Goal: Task Accomplishment & Management: Use online tool/utility

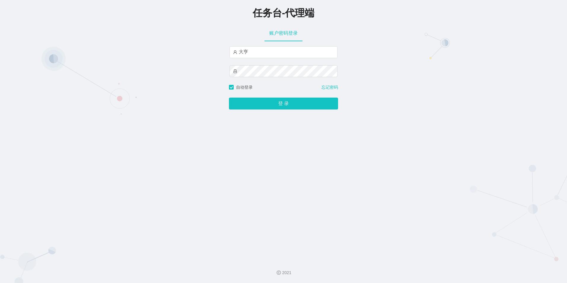
type input "大亨"
click at [274, 101] on button "登 录" at bounding box center [283, 104] width 109 height 12
click at [273, 101] on button "登 录" at bounding box center [283, 104] width 109 height 12
click at [229, 98] on button "登 录" at bounding box center [283, 104] width 109 height 12
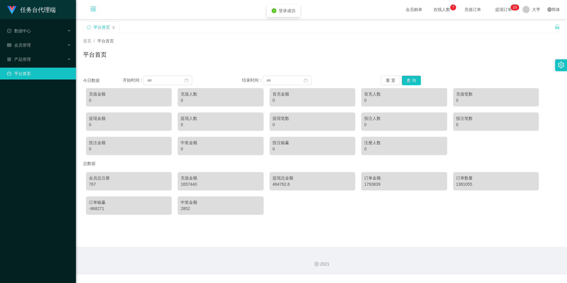
click at [90, 8] on icon "图标: menu-fold" at bounding box center [93, 9] width 20 height 19
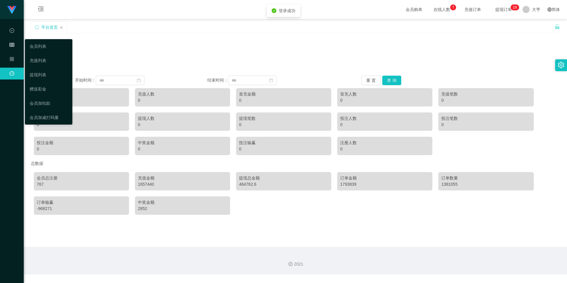
click at [14, 44] on div "会员管理" at bounding box center [12, 45] width 24 height 12
click at [42, 72] on link "提现列表" at bounding box center [49, 75] width 38 height 12
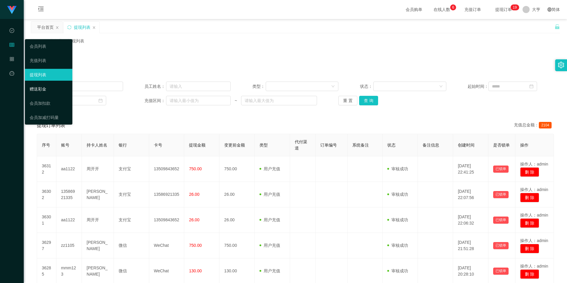
click at [40, 88] on link "赠送彩金" at bounding box center [49, 89] width 38 height 12
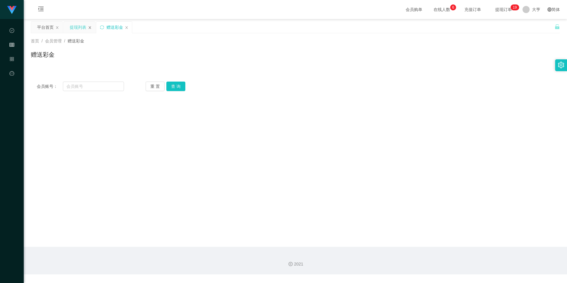
click at [90, 27] on icon "图标: close" at bounding box center [90, 27] width 2 height 3
click at [56, 27] on icon "图标: close" at bounding box center [57, 28] width 4 height 4
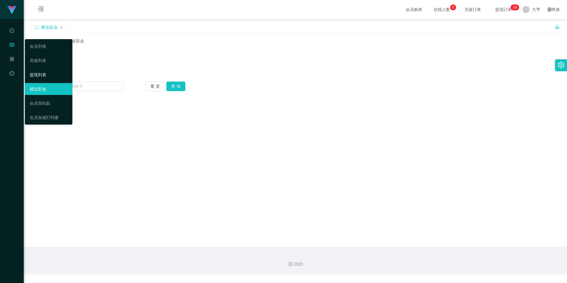
click at [38, 72] on link "提现列表" at bounding box center [49, 75] width 38 height 12
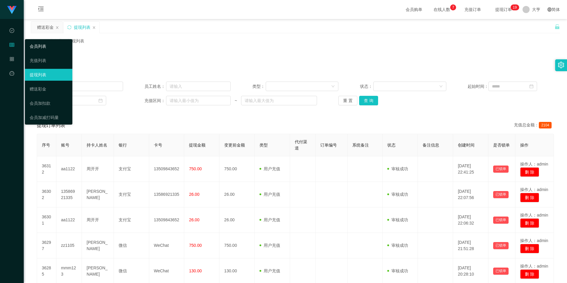
click at [44, 47] on link "会员列表" at bounding box center [49, 46] width 38 height 12
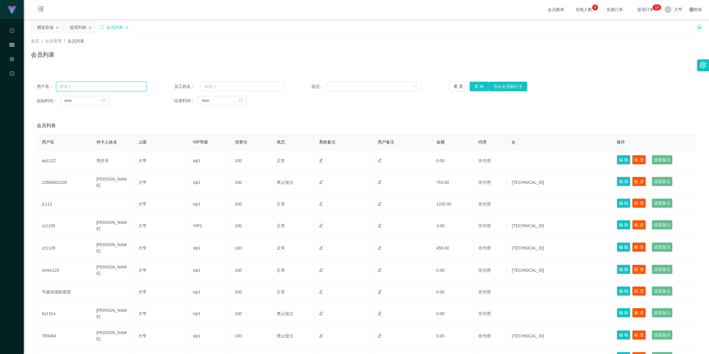
drag, startPoint x: 115, startPoint y: 86, endPoint x: 137, endPoint y: 88, distance: 22.9
click at [115, 86] on input "text" at bounding box center [101, 86] width 90 height 9
paste input "qq1101"
type input "qq1101"
click at [475, 82] on button "查 询" at bounding box center [479, 86] width 19 height 9
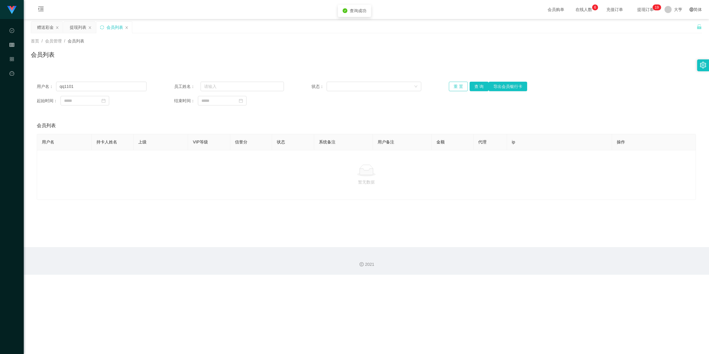
drag, startPoint x: 457, startPoint y: 85, endPoint x: 460, endPoint y: 84, distance: 3.7
click at [457, 85] on button "重 置" at bounding box center [458, 86] width 19 height 9
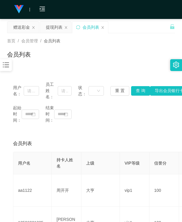
drag, startPoint x: 102, startPoint y: 56, endPoint x: 84, endPoint y: 52, distance: 19.1
click at [102, 56] on div "会员列表" at bounding box center [91, 57] width 168 height 14
click at [25, 29] on div "赠送彩金" at bounding box center [21, 27] width 17 height 11
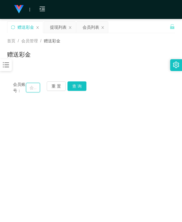
click at [31, 87] on input "text" at bounding box center [33, 87] width 14 height 9
paste input "qq1157"
type input "qq1157"
click at [75, 88] on button "查 询" at bounding box center [77, 86] width 19 height 9
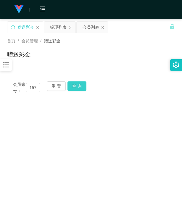
scroll to position [0, 0]
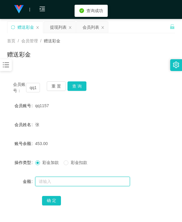
click at [48, 180] on input "text" at bounding box center [82, 181] width 95 height 9
type input "3"
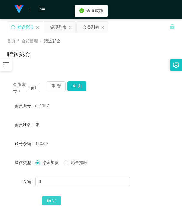
click at [48, 196] on button "确 定" at bounding box center [51, 200] width 19 height 9
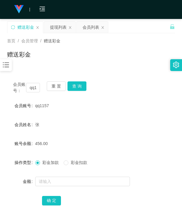
drag, startPoint x: 153, startPoint y: 57, endPoint x: 15, endPoint y: 85, distance: 140.6
click at [149, 57] on div "赠送彩金" at bounding box center [91, 57] width 168 height 14
drag, startPoint x: 59, startPoint y: 85, endPoint x: 36, endPoint y: 91, distance: 23.5
click at [58, 85] on button "重 置" at bounding box center [56, 86] width 19 height 9
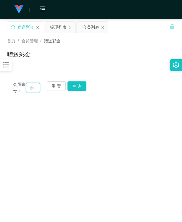
drag, startPoint x: 36, startPoint y: 91, endPoint x: 49, endPoint y: 91, distance: 13.1
click at [36, 91] on input "text" at bounding box center [33, 87] width 14 height 9
paste input "124567899"
type input "124567899"
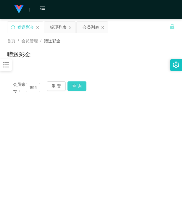
click at [70, 85] on button "查 询" at bounding box center [77, 86] width 19 height 9
click at [54, 84] on button "重 置" at bounding box center [56, 86] width 19 height 9
drag, startPoint x: 27, startPoint y: 91, endPoint x: 42, endPoint y: 93, distance: 14.9
click at [27, 91] on input "text" at bounding box center [33, 87] width 14 height 9
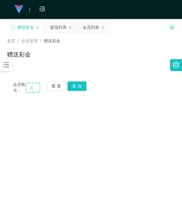
paste input "1234567899"
type input "1234567899"
click at [72, 85] on button "查 询" at bounding box center [77, 86] width 19 height 9
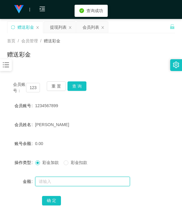
click at [45, 177] on input "text" at bounding box center [82, 181] width 95 height 9
type input "3"
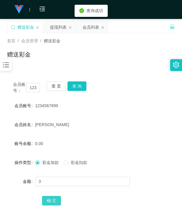
drag, startPoint x: 51, startPoint y: 200, endPoint x: 30, endPoint y: 186, distance: 25.1
click at [51, 200] on button "确 定" at bounding box center [51, 200] width 19 height 9
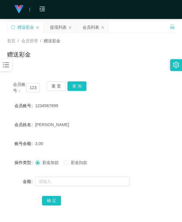
drag, startPoint x: 155, startPoint y: 92, endPoint x: 151, endPoint y: 89, distance: 4.6
click at [154, 91] on div "会员账号： 1234567899 重 置 查 询" at bounding box center [91, 88] width 168 height 12
drag, startPoint x: 58, startPoint y: 88, endPoint x: 53, endPoint y: 90, distance: 5.5
click at [57, 88] on button "重 置" at bounding box center [56, 86] width 19 height 9
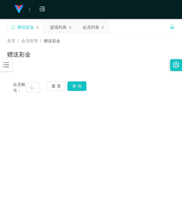
click at [42, 92] on div "会员账号： 重 置 查 询" at bounding box center [91, 88] width 168 height 12
click at [29, 85] on input "text" at bounding box center [33, 87] width 14 height 9
paste input "qq1157"
type input "qq1157"
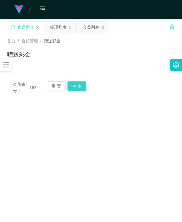
click at [76, 85] on button "查 询" at bounding box center [77, 86] width 19 height 9
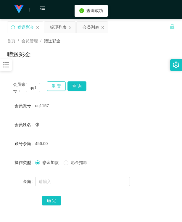
click at [55, 86] on button "重 置" at bounding box center [56, 86] width 19 height 9
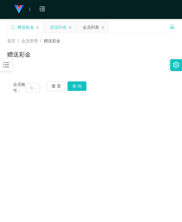
click at [54, 26] on div "提现列表" at bounding box center [58, 27] width 17 height 11
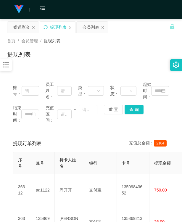
click at [46, 26] on icon "图标: sync" at bounding box center [46, 27] width 4 height 4
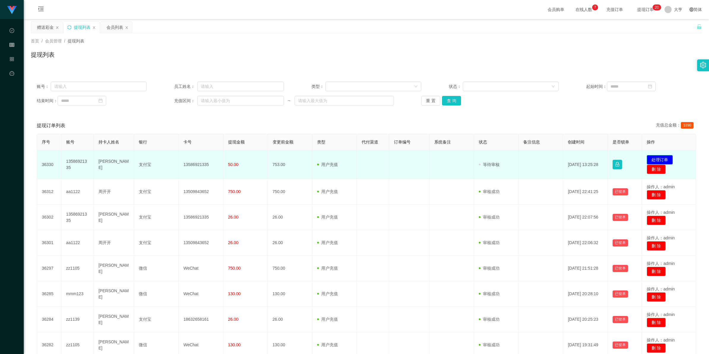
click at [567, 160] on button "处理订单" at bounding box center [660, 159] width 26 height 9
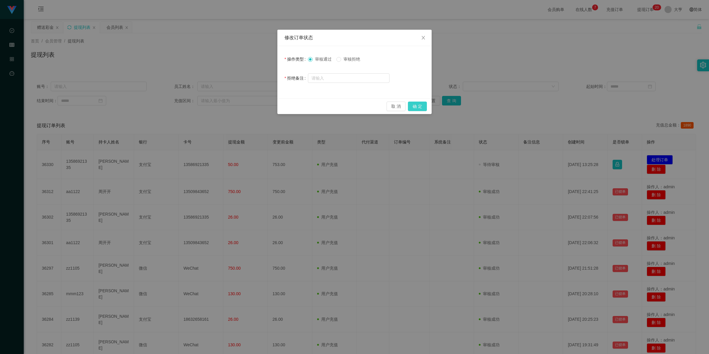
click at [417, 107] on button "确 定" at bounding box center [417, 105] width 19 height 9
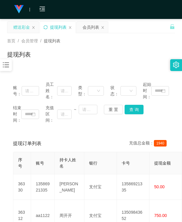
click at [19, 25] on div "赠送彩金" at bounding box center [21, 27] width 17 height 11
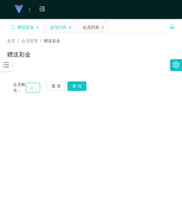
drag, startPoint x: 33, startPoint y: 88, endPoint x: 39, endPoint y: 88, distance: 6.6
click at [33, 88] on input "text" at bounding box center [33, 87] width 14 height 9
paste input "zz1105"
type input "zz1105"
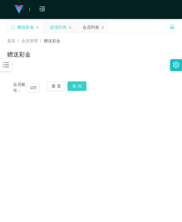
click at [79, 84] on button "查 询" at bounding box center [77, 86] width 19 height 9
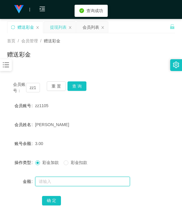
click at [52, 180] on input "text" at bounding box center [82, 181] width 95 height 9
type input "5"
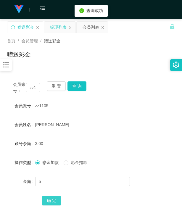
click at [51, 198] on button "确 定" at bounding box center [51, 200] width 19 height 9
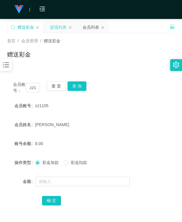
click at [94, 61] on div "赠送彩金" at bounding box center [91, 57] width 168 height 14
click at [53, 89] on button "重 置" at bounding box center [56, 86] width 19 height 9
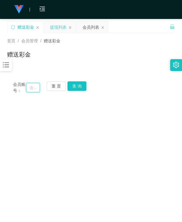
click at [34, 86] on input "text" at bounding box center [33, 87] width 14 height 9
paste input "qq1101"
type input "qq1101"
click at [78, 84] on button "查 询" at bounding box center [77, 86] width 19 height 9
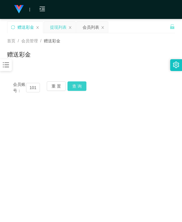
scroll to position [0, 0]
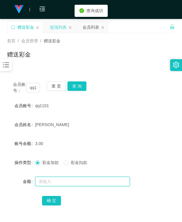
click at [45, 179] on input "text" at bounding box center [82, 181] width 95 height 9
type input "5"
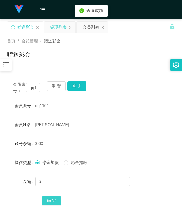
click at [52, 201] on button "确 定" at bounding box center [51, 200] width 19 height 9
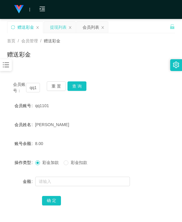
drag, startPoint x: 69, startPoint y: 60, endPoint x: 69, endPoint y: 71, distance: 11.6
click at [69, 60] on div "赠送彩金" at bounding box center [91, 57] width 168 height 14
drag, startPoint x: 60, startPoint y: 87, endPoint x: 45, endPoint y: 88, distance: 14.6
click at [58, 87] on button "重 置" at bounding box center [56, 86] width 19 height 9
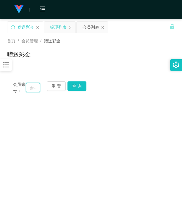
click at [36, 88] on input "text" at bounding box center [33, 87] width 14 height 9
paste input "zxc123"
type input "zxc123"
click at [76, 86] on button "查 询" at bounding box center [77, 86] width 19 height 9
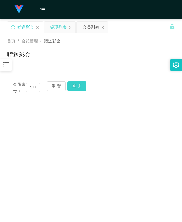
scroll to position [0, 0]
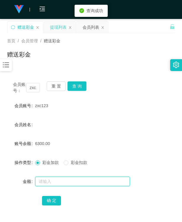
click at [48, 182] on input "text" at bounding box center [82, 181] width 95 height 9
type input "3"
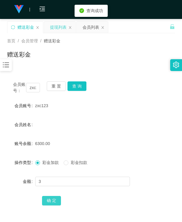
drag, startPoint x: 50, startPoint y: 198, endPoint x: 27, endPoint y: 195, distance: 23.0
click at [50, 198] on button "确 定" at bounding box center [51, 200] width 19 height 9
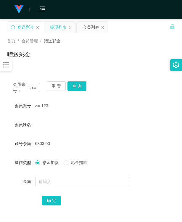
drag, startPoint x: 129, startPoint y: 59, endPoint x: 69, endPoint y: 95, distance: 69.7
click at [130, 60] on div "赠送彩金" at bounding box center [91, 57] width 168 height 14
click at [56, 85] on button "重 置" at bounding box center [56, 86] width 19 height 9
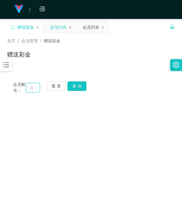
drag, startPoint x: 36, startPoint y: 89, endPoint x: 69, endPoint y: 92, distance: 33.1
click at [36, 89] on input "text" at bounding box center [33, 87] width 14 height 9
paste input "zz1105"
type input "zz1105"
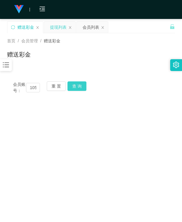
drag, startPoint x: 81, startPoint y: 87, endPoint x: 24, endPoint y: 160, distance: 92.4
click at [80, 86] on button "查 询" at bounding box center [77, 86] width 19 height 9
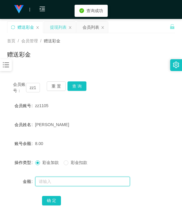
click at [46, 183] on input "text" at bounding box center [82, 181] width 95 height 9
type input "5"
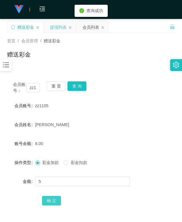
drag, startPoint x: 50, startPoint y: 202, endPoint x: 2, endPoint y: 191, distance: 48.7
click at [50, 202] on button "确 定" at bounding box center [51, 200] width 19 height 9
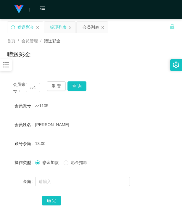
drag, startPoint x: 110, startPoint y: 44, endPoint x: 82, endPoint y: 73, distance: 40.3
click at [110, 45] on div "首页 / 会员管理 / 赠送彩金 / 赠送彩金" at bounding box center [91, 51] width 168 height 26
click at [54, 87] on button "重 置" at bounding box center [56, 86] width 19 height 9
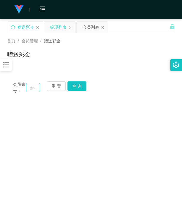
drag, startPoint x: 42, startPoint y: 90, endPoint x: 37, endPoint y: 89, distance: 4.5
click at [40, 90] on div "会员账号： 重 置 查 询" at bounding box center [91, 88] width 168 height 12
click at [35, 89] on input "text" at bounding box center [33, 87] width 14 height 9
click at [36, 88] on input "text" at bounding box center [33, 87] width 14 height 9
paste input "13586921335"
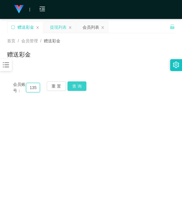
scroll to position [0, 18]
type input "13586921335"
drag, startPoint x: 77, startPoint y: 85, endPoint x: 60, endPoint y: 120, distance: 38.9
click at [77, 85] on button "查 询" at bounding box center [77, 86] width 19 height 9
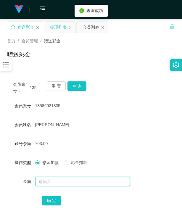
click at [46, 179] on input "text" at bounding box center [82, 181] width 95 height 9
type input "5"
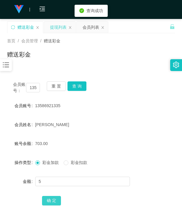
click at [50, 199] on button "确 定" at bounding box center [51, 200] width 19 height 9
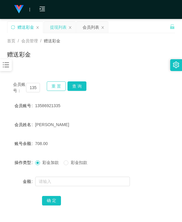
drag, startPoint x: 57, startPoint y: 88, endPoint x: 44, endPoint y: 88, distance: 13.1
click at [57, 88] on button "重 置" at bounding box center [56, 86] width 19 height 9
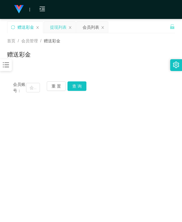
click at [39, 88] on div "会员账号： 重 置 查 询" at bounding box center [91, 88] width 168 height 12
click at [27, 89] on input "text" at bounding box center [33, 87] width 14 height 9
paste input "qq1157"
type input "qq1157"
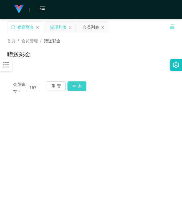
click at [78, 85] on button "查 询" at bounding box center [77, 86] width 19 height 9
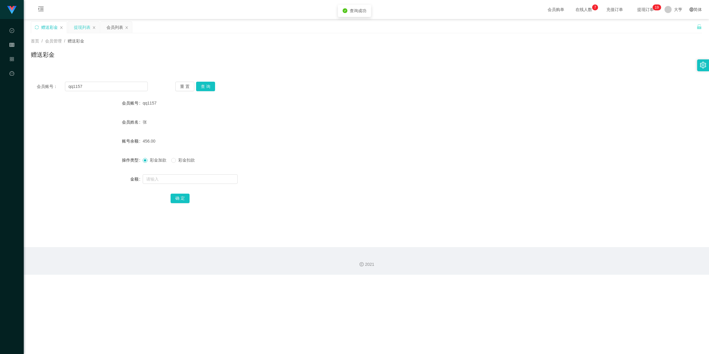
click at [76, 29] on div "提现列表" at bounding box center [82, 27] width 17 height 11
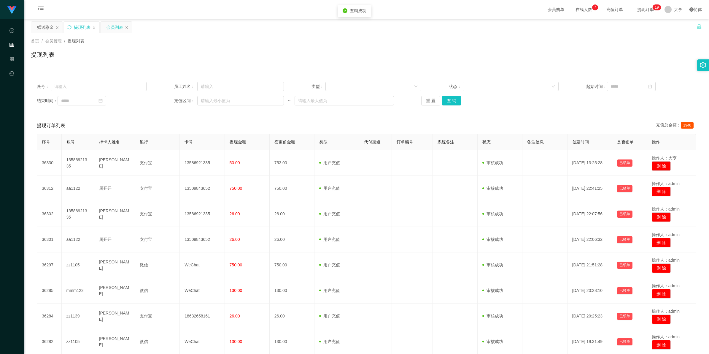
click at [119, 26] on div "会员列表" at bounding box center [114, 27] width 17 height 11
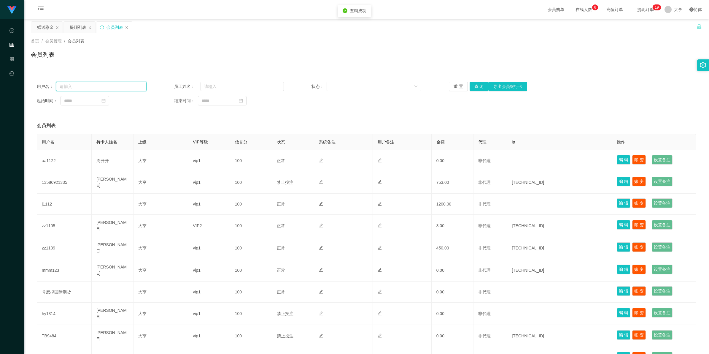
click at [107, 83] on input "text" at bounding box center [101, 86] width 90 height 9
paste input "qq1157"
type input "qq1157"
click at [475, 83] on button "查 询" at bounding box center [479, 86] width 19 height 9
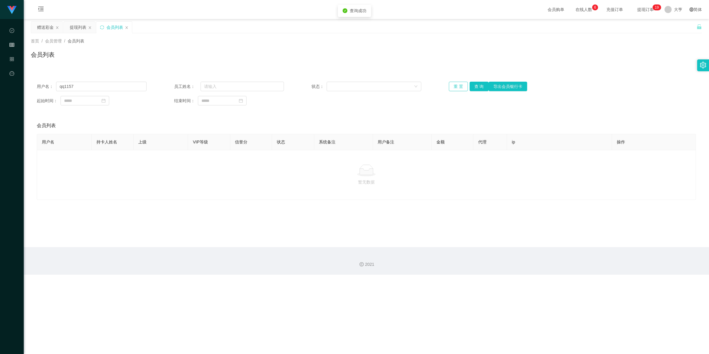
drag, startPoint x: 457, startPoint y: 83, endPoint x: 645, endPoint y: 12, distance: 201.1
click at [457, 83] on button "重 置" at bounding box center [458, 86] width 19 height 9
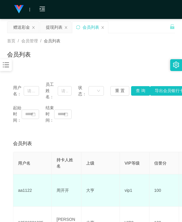
click at [91, 175] on td "大亨" at bounding box center [101, 191] width 39 height 32
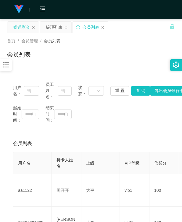
click at [24, 27] on div "赠送彩金" at bounding box center [21, 27] width 17 height 11
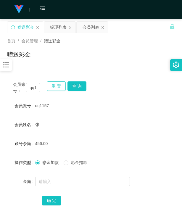
click at [60, 83] on button "重 置" at bounding box center [56, 86] width 19 height 9
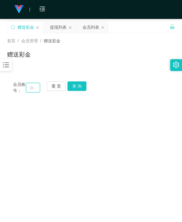
drag, startPoint x: 38, startPoint y: 86, endPoint x: 44, endPoint y: 86, distance: 5.9
click at [38, 86] on input "text" at bounding box center [33, 87] width 14 height 9
paste input "qweqwe1122333"
type input "qweqwe1122333"
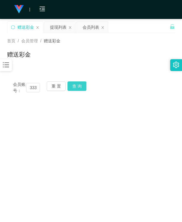
scroll to position [0, 0]
click at [73, 86] on button "查 询" at bounding box center [77, 86] width 19 height 9
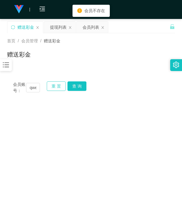
click at [54, 85] on button "重 置" at bounding box center [56, 86] width 19 height 9
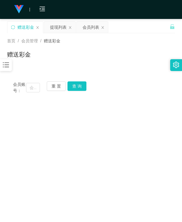
click at [143, 98] on main "关闭左侧 关闭右侧 关闭其它 刷新页面 赠送彩金 提现列表 会员列表 首页 / 会员管理 / 赠送彩金 / 赠送彩金 会员账号： 重 置 查 询 会员账号 q…" at bounding box center [91, 133] width 182 height 228
click at [55, 85] on button "重 置" at bounding box center [56, 86] width 19 height 9
drag, startPoint x: 30, startPoint y: 88, endPoint x: 46, endPoint y: 88, distance: 16.3
click at [30, 88] on input "text" at bounding box center [33, 87] width 14 height 9
paste input "qq1149"
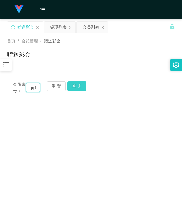
scroll to position [0, 7]
type input "qq1149"
click at [69, 87] on button "查 询" at bounding box center [77, 86] width 19 height 9
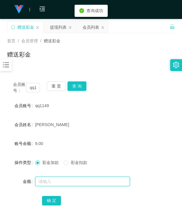
click at [43, 181] on input "text" at bounding box center [82, 181] width 95 height 9
type input "5"
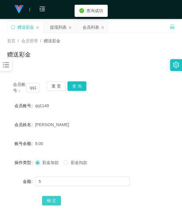
click at [53, 205] on button "确 定" at bounding box center [51, 200] width 19 height 9
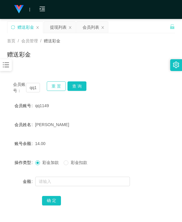
drag, startPoint x: 57, startPoint y: 85, endPoint x: 47, endPoint y: 91, distance: 11.6
click at [56, 85] on button "重 置" at bounding box center [56, 86] width 19 height 9
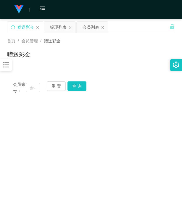
click at [42, 90] on div "会员账号： 重 置 查 询" at bounding box center [91, 88] width 168 height 12
drag, startPoint x: 42, startPoint y: 90, endPoint x: 38, endPoint y: 88, distance: 4.4
click at [31, 88] on input "text" at bounding box center [33, 87] width 14 height 9
paste input "qweqwe112233"
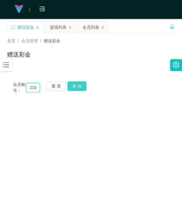
type input "qweqwe112233"
click at [76, 85] on button "查 询" at bounding box center [77, 86] width 19 height 9
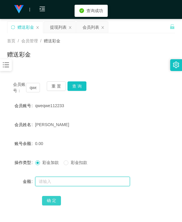
drag, startPoint x: 52, startPoint y: 180, endPoint x: 52, endPoint y: 199, distance: 19.0
click at [52, 180] on input "text" at bounding box center [82, 181] width 95 height 9
type input "3"
click at [52, 202] on button "确 定" at bounding box center [51, 200] width 19 height 9
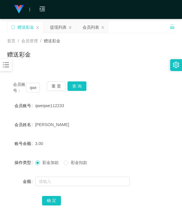
click at [118, 163] on div "彩金加款 彩金扣款" at bounding box center [84, 163] width 98 height 12
click at [56, 83] on button "重 置" at bounding box center [56, 86] width 19 height 9
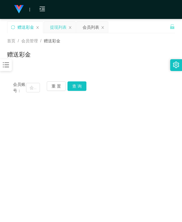
click at [60, 23] on div "提现列表" at bounding box center [58, 27] width 17 height 11
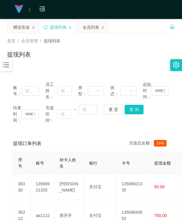
drag, startPoint x: 46, startPoint y: 27, endPoint x: 88, endPoint y: 2, distance: 49.1
click at [46, 27] on icon "图标: sync" at bounding box center [46, 27] width 4 height 4
